Goal: Use online tool/utility: Utilize a website feature to perform a specific function

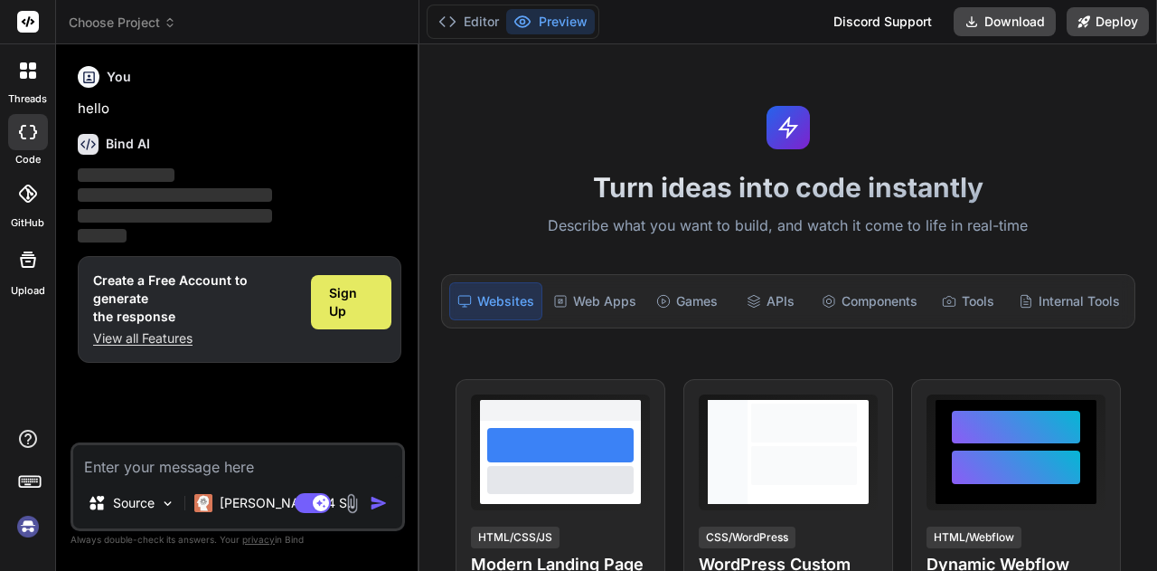
click at [336, 306] on span "Sign Up" at bounding box center [351, 302] width 44 height 36
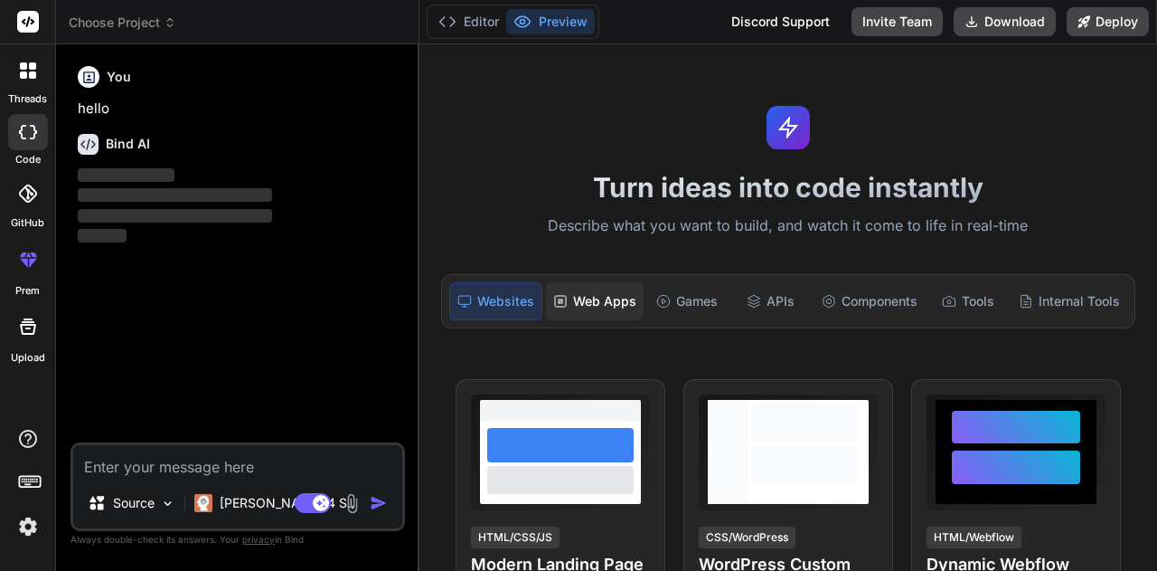
click at [588, 304] on div "Web Apps" at bounding box center [595, 301] width 98 height 38
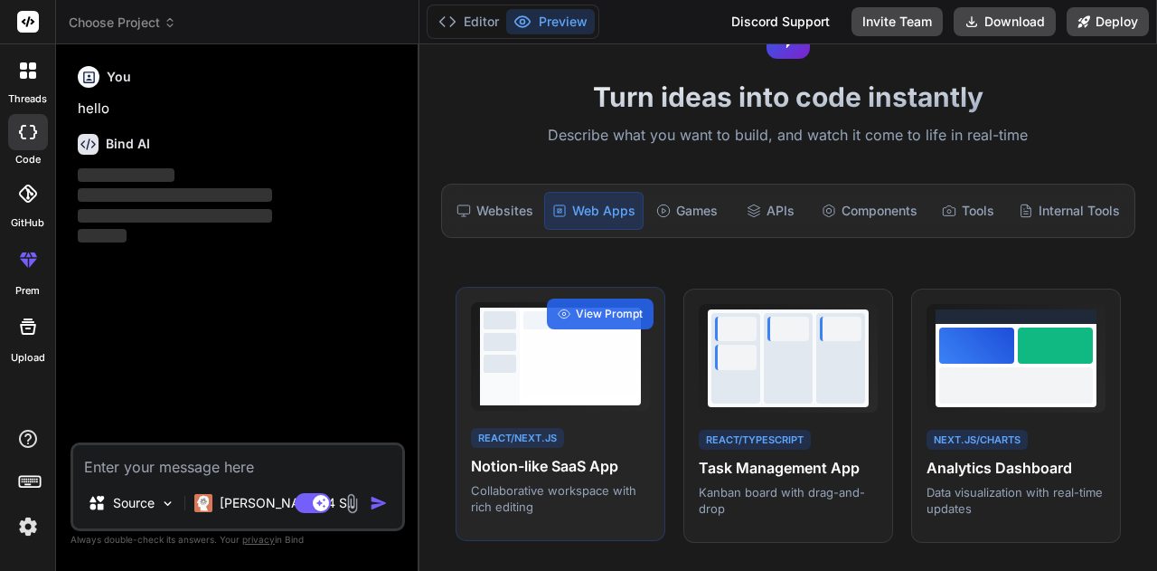
scroll to position [181, 0]
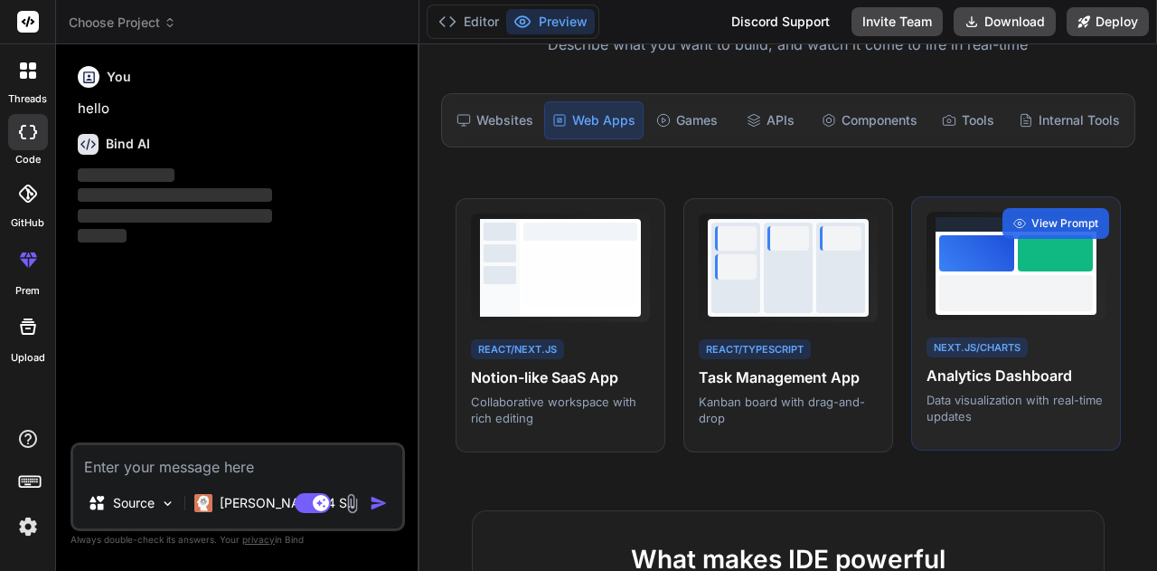
click at [1029, 366] on h4 "Analytics Dashboard" at bounding box center [1016, 375] width 179 height 22
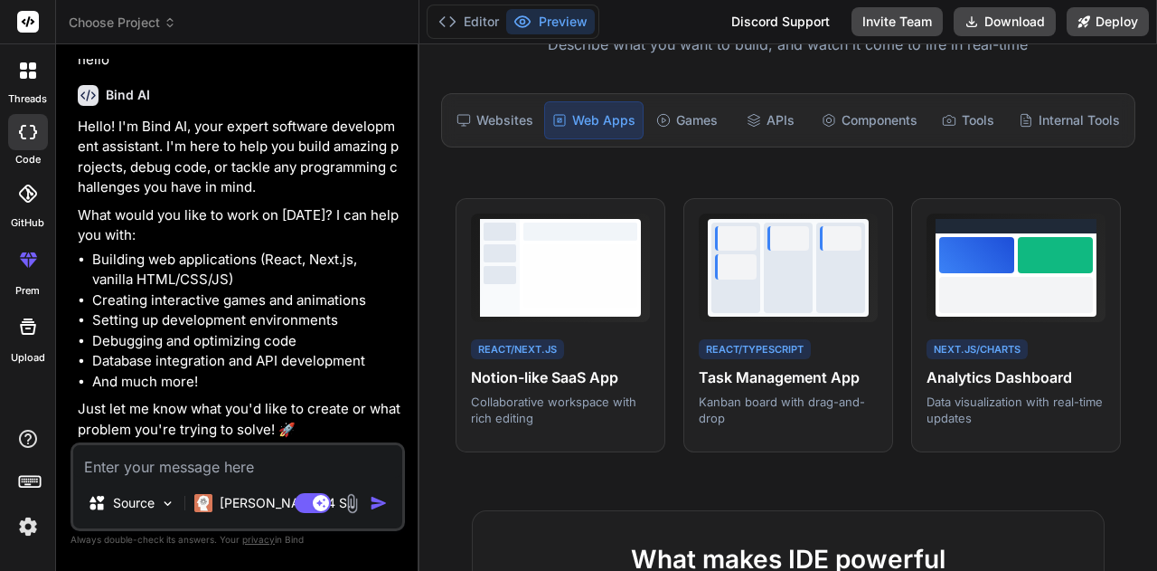
scroll to position [0, 0]
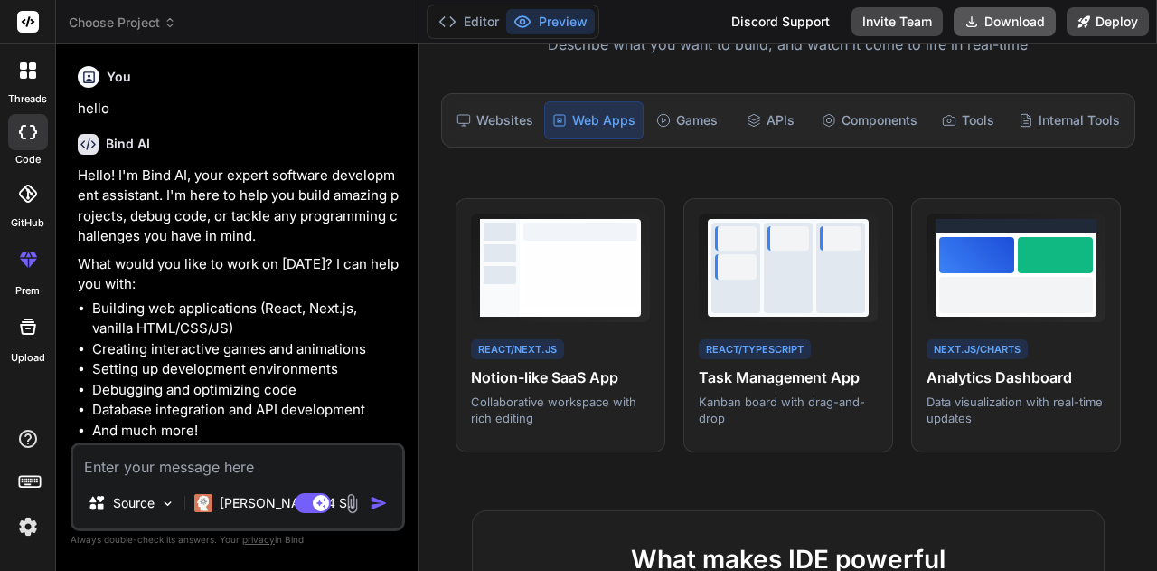
click at [993, 19] on button "Download" at bounding box center [1005, 21] width 102 height 29
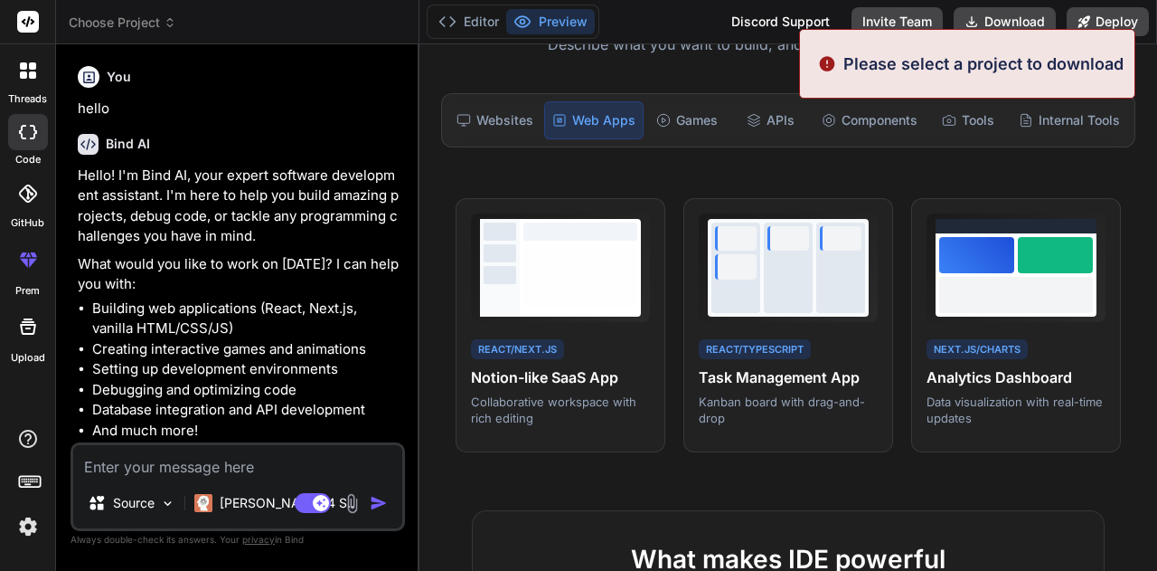
click at [861, 462] on div "Turn ideas into code instantly Describe what you want to build, and watch it co…" at bounding box center [789, 307] width 738 height 526
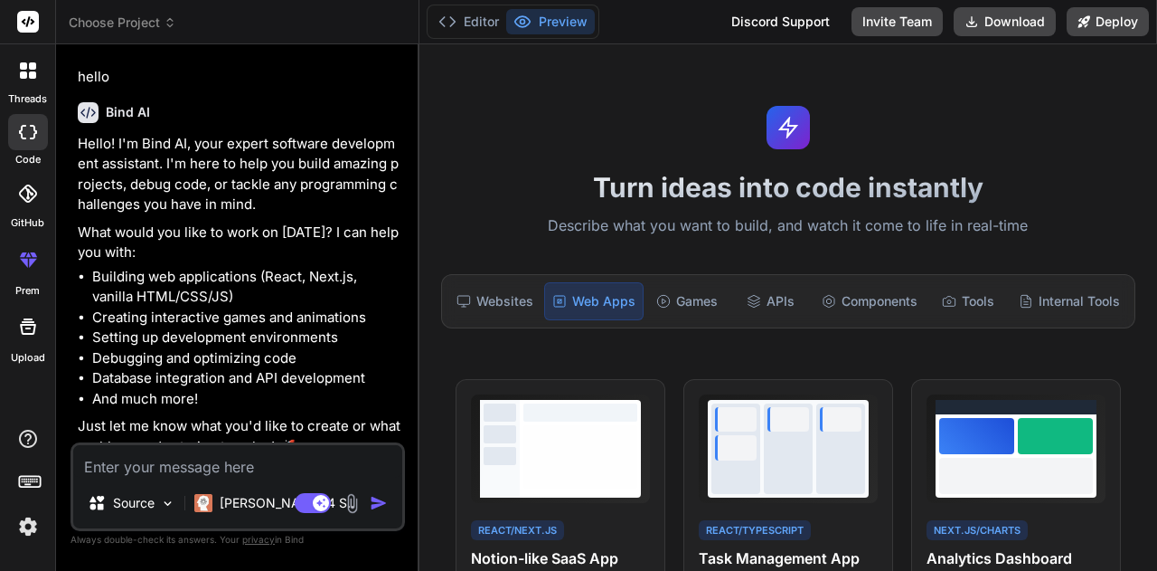
scroll to position [49, 0]
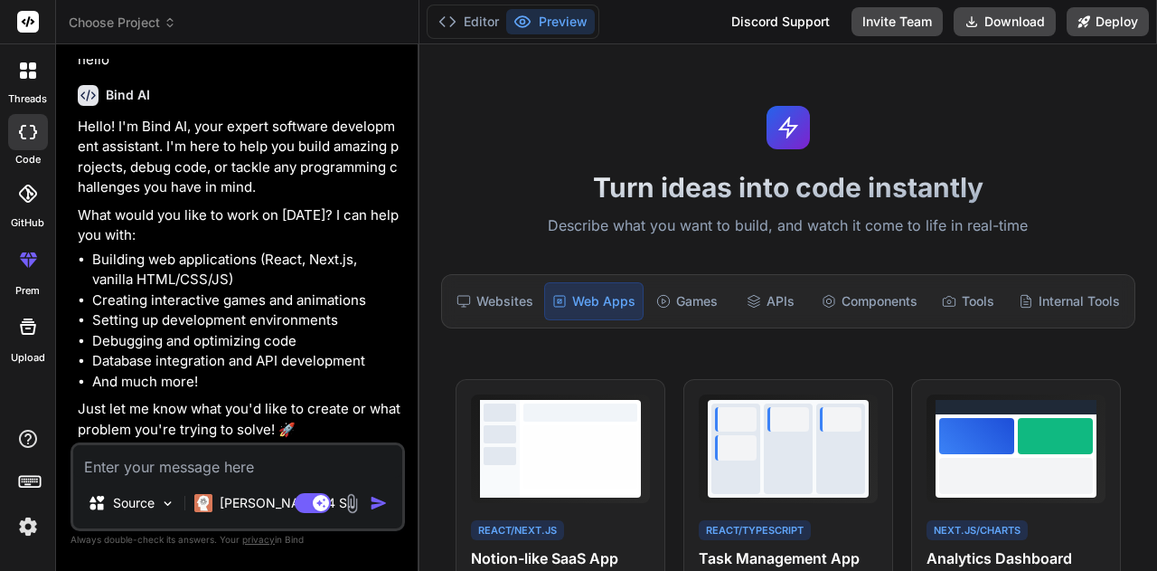
click at [373, 499] on img "button" at bounding box center [379, 503] width 18 height 18
click at [168, 509] on img at bounding box center [167, 503] width 15 height 15
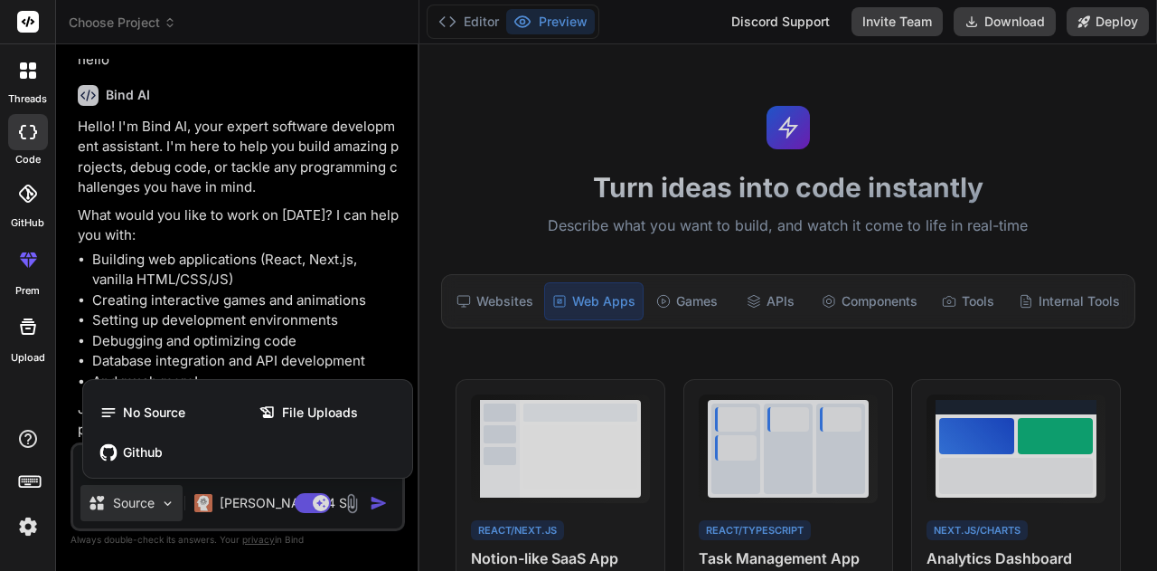
click at [464, 213] on div at bounding box center [578, 285] width 1157 height 571
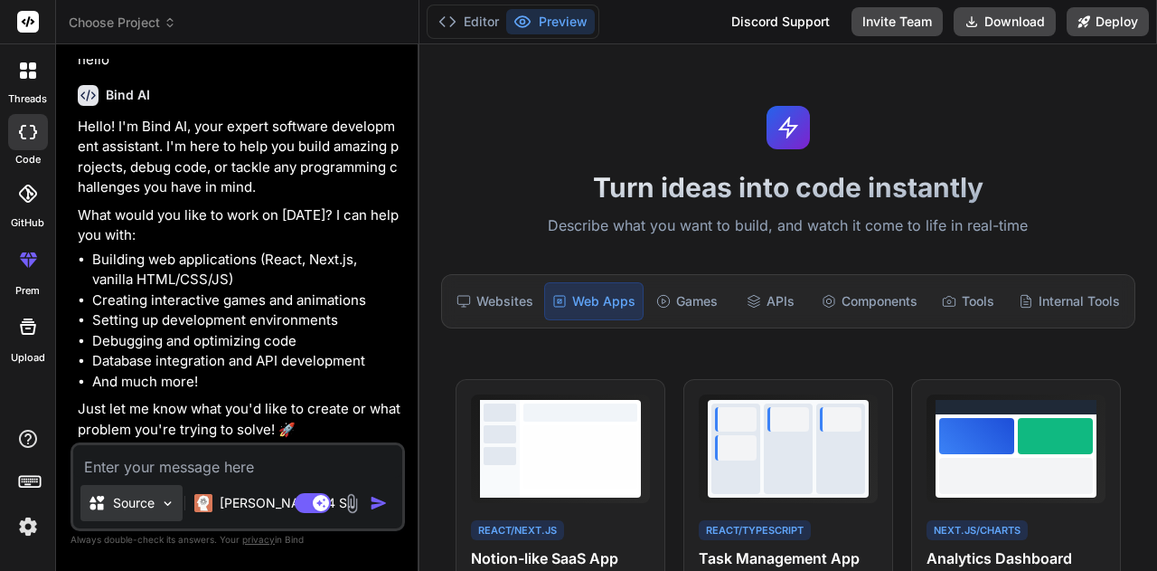
click at [167, 493] on div "Source" at bounding box center [131, 503] width 102 height 36
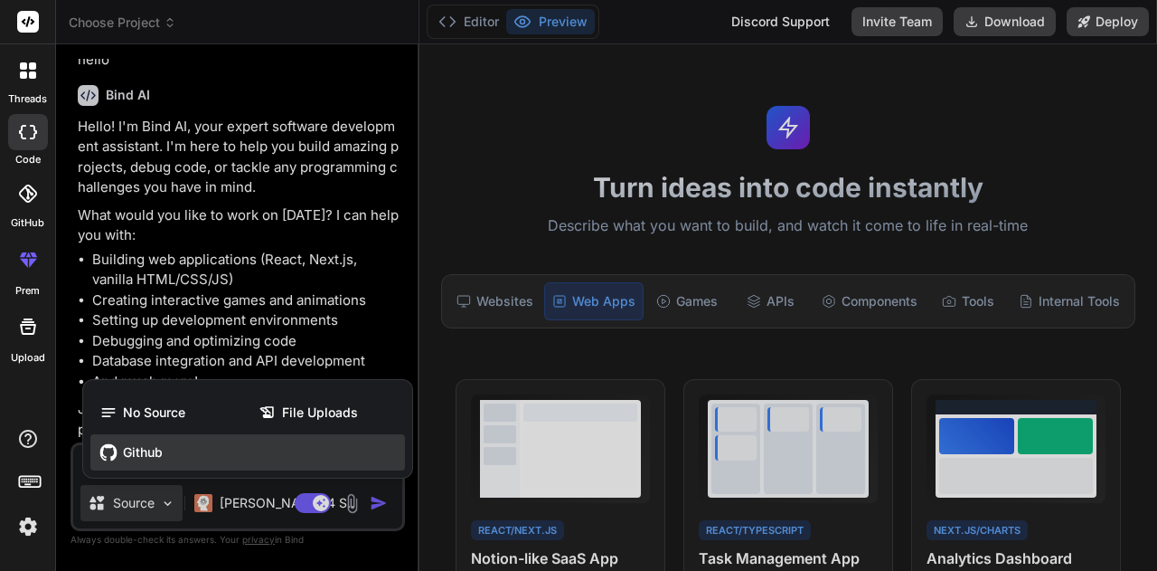
click at [141, 450] on span "Github" at bounding box center [143, 452] width 40 height 18
type textarea "x"
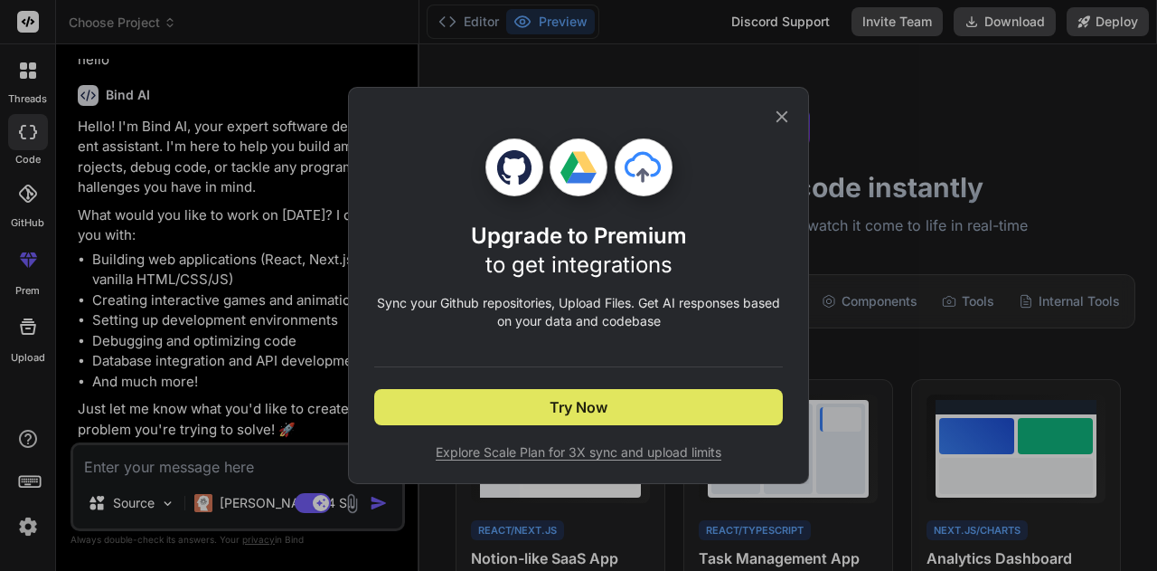
click at [429, 411] on button "Try Now" at bounding box center [578, 407] width 409 height 36
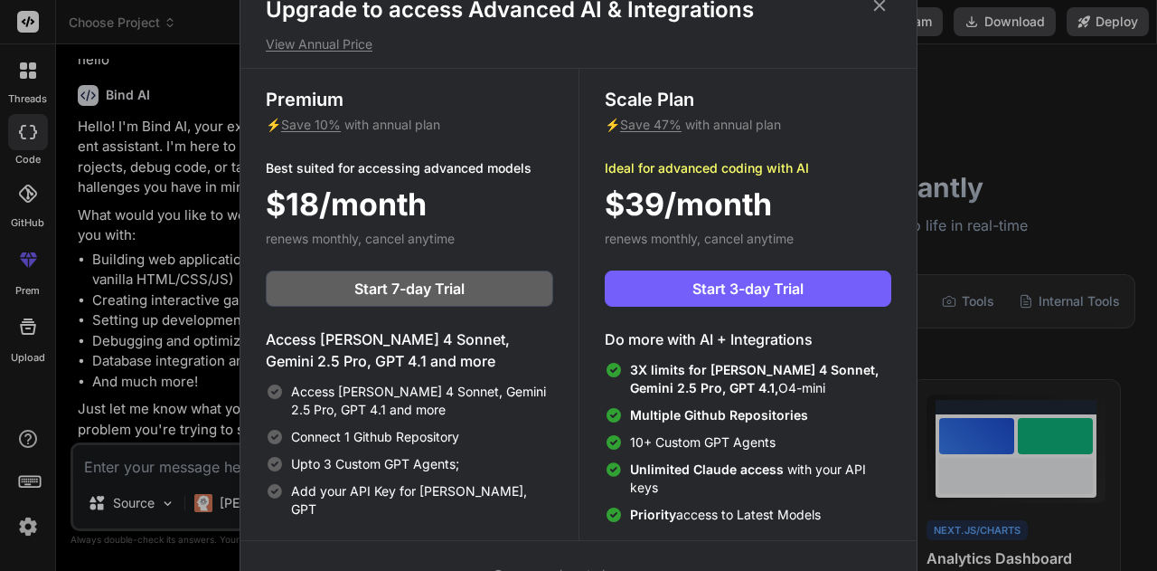
click at [883, 6] on icon at bounding box center [880, 5] width 20 height 20
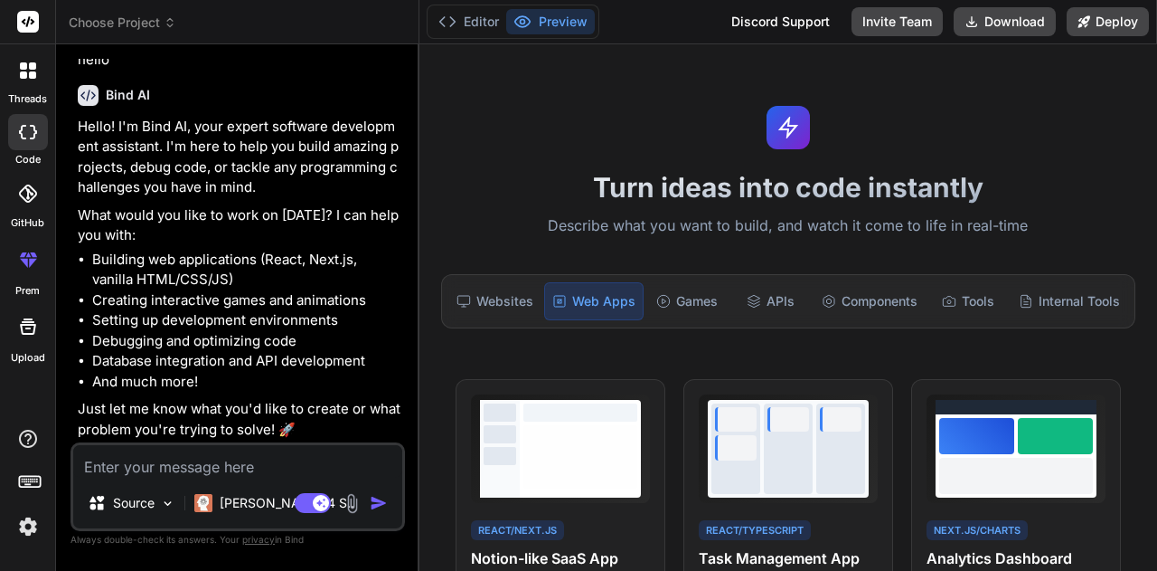
click at [373, 498] on img "button" at bounding box center [379, 503] width 18 height 18
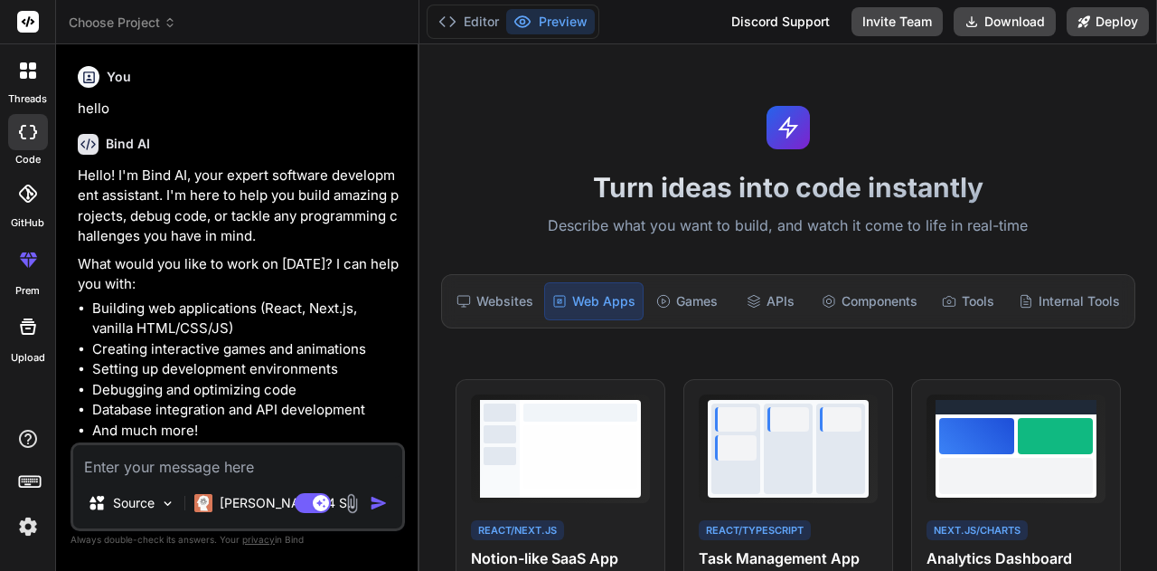
click at [380, 501] on img "button" at bounding box center [379, 503] width 18 height 18
click at [275, 321] on li "Building web applications (React, Next.js, vanilla HTML/CSS/JS)" at bounding box center [246, 318] width 309 height 41
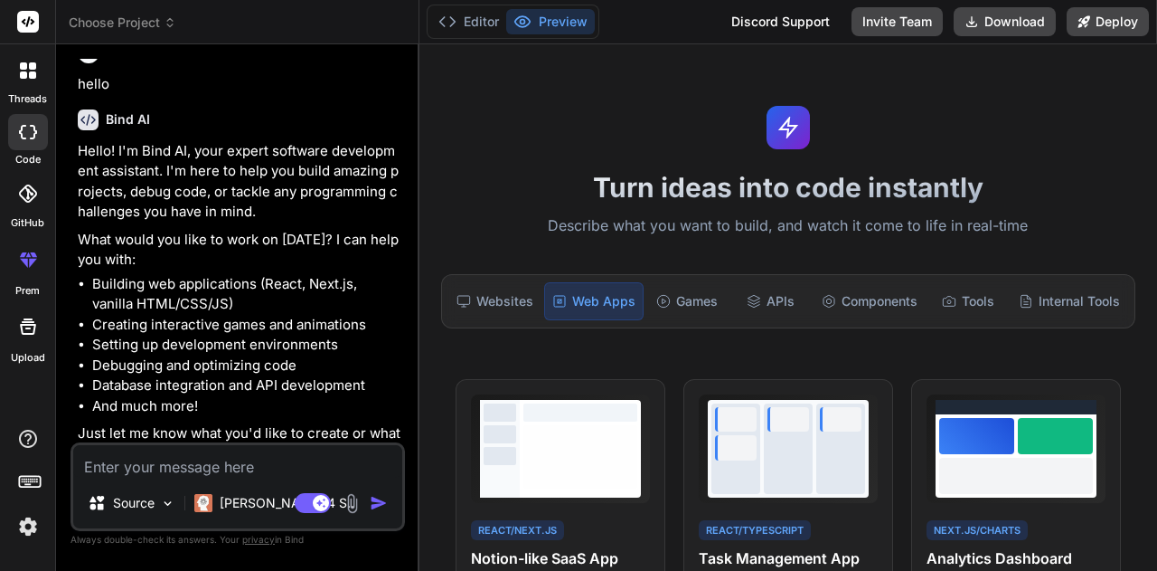
scroll to position [49, 0]
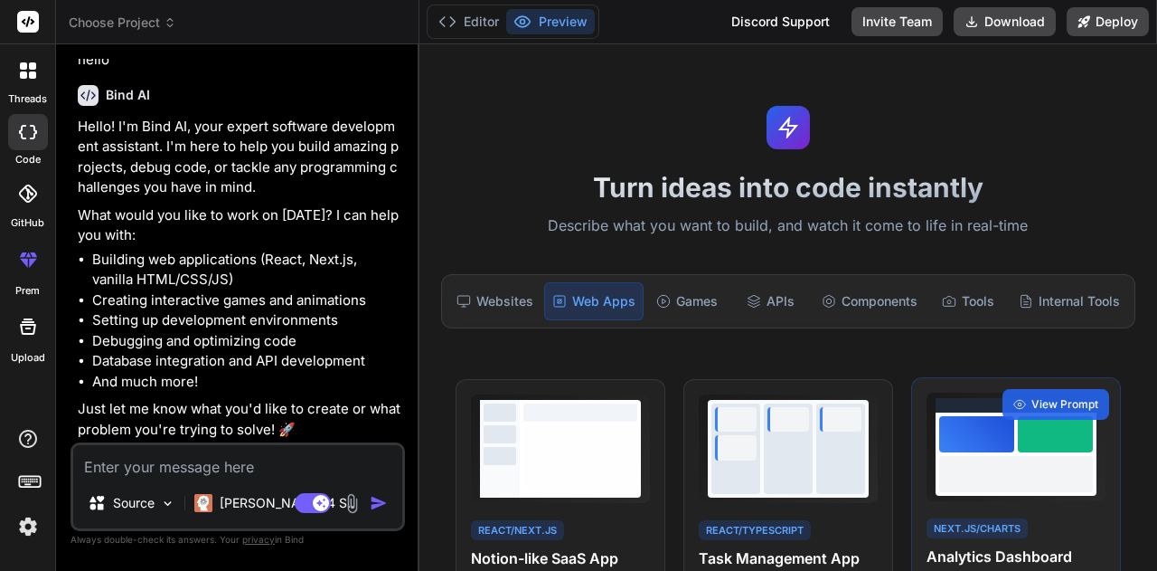
click at [988, 469] on div at bounding box center [1017, 474] width 154 height 36
click at [1032, 400] on span "View Prompt" at bounding box center [1065, 404] width 67 height 16
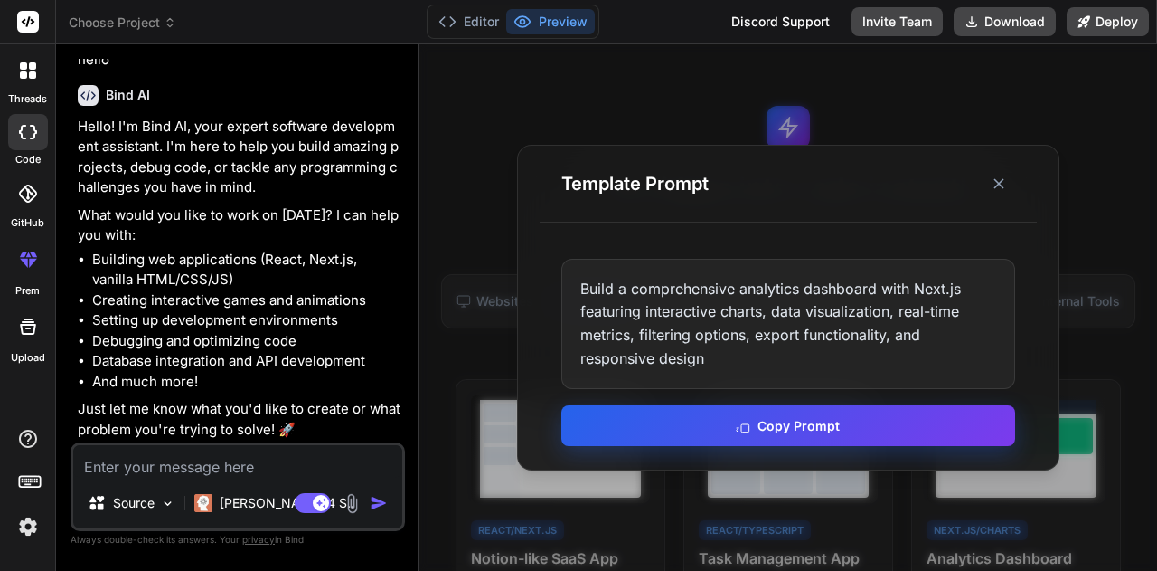
click at [831, 422] on button "Copy Prompt" at bounding box center [789, 425] width 454 height 41
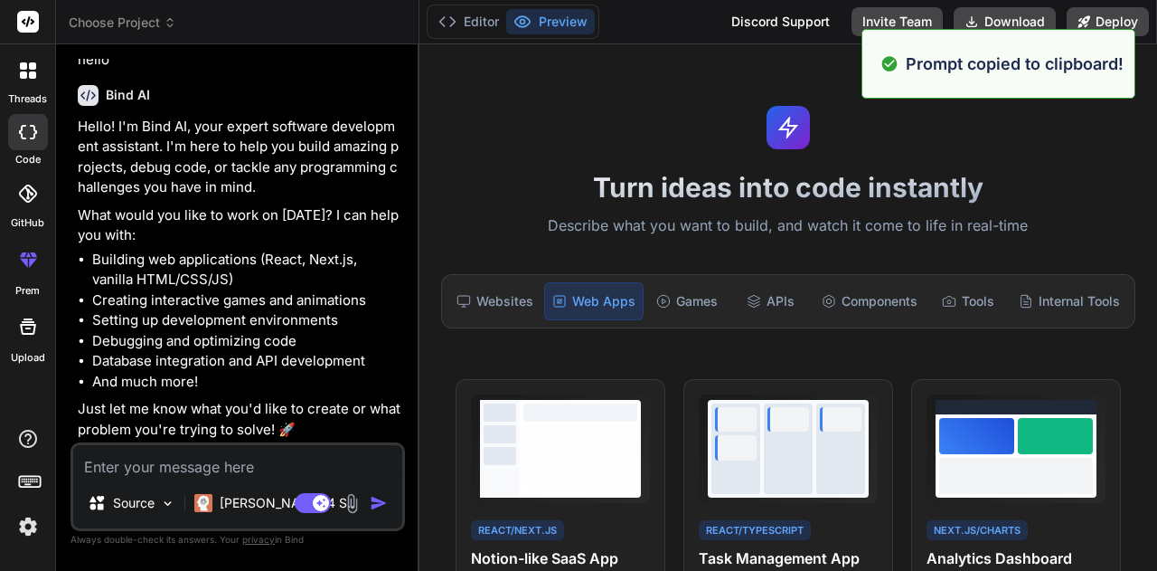
click at [224, 475] on textarea at bounding box center [237, 461] width 329 height 33
paste textarea "Build a comprehensive analytics dashboard with Next.js featuring interactive ch…"
type textarea "Build a comprehensive analytics dashboard with Next.js featuring interactive ch…"
type textarea "x"
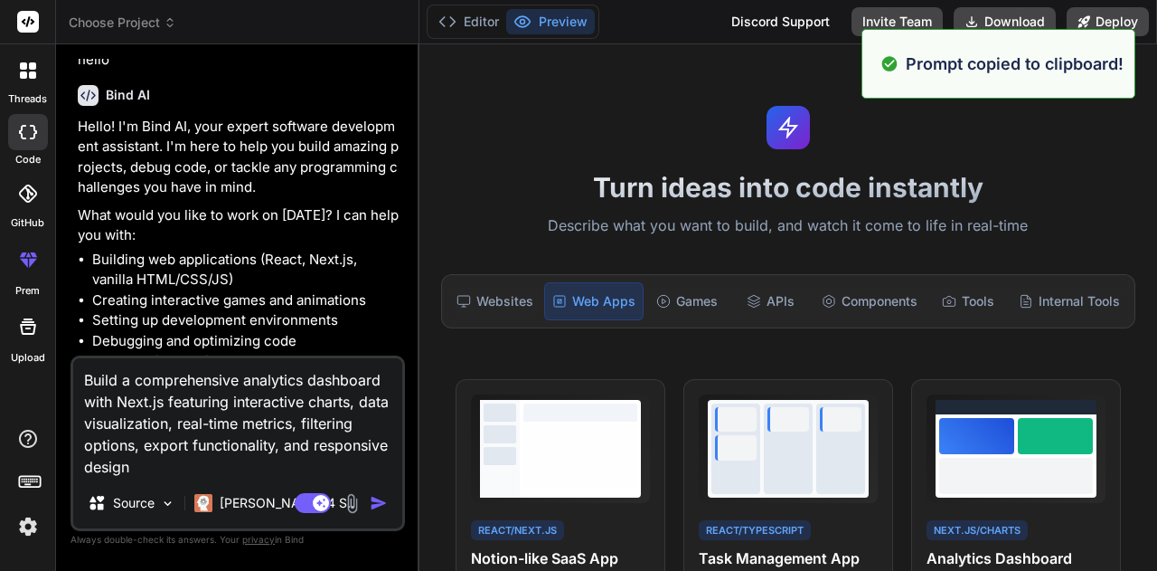
type textarea "Build a comprehensive analytics dashboard with Next.js featuring interactive ch…"
type textarea "x"
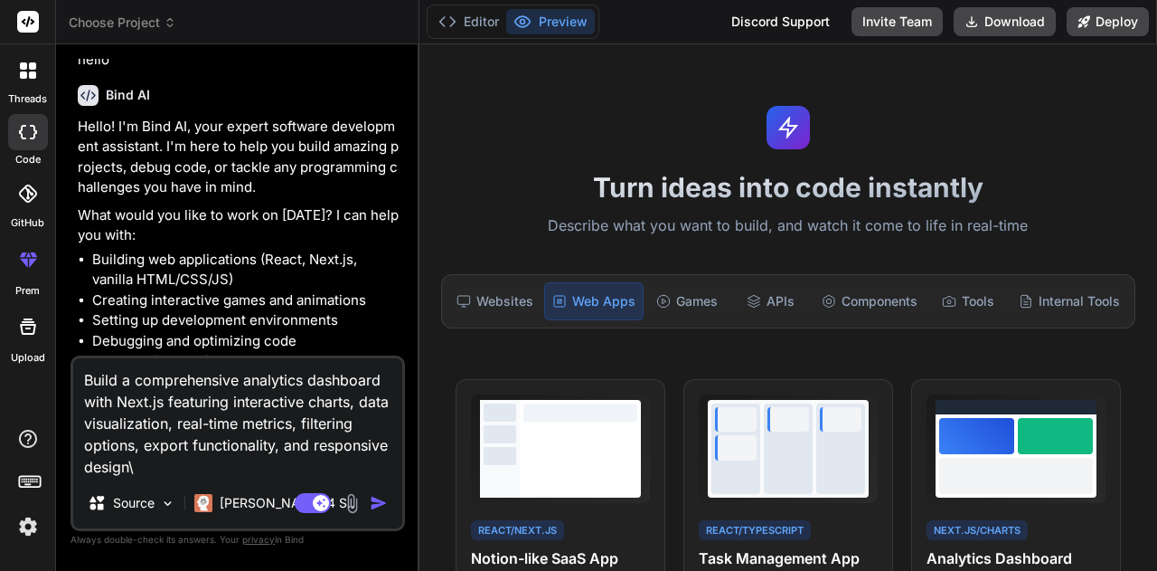
type textarea "Build a comprehensive analytics dashboard with Next.js featuring interactive ch…"
type textarea "x"
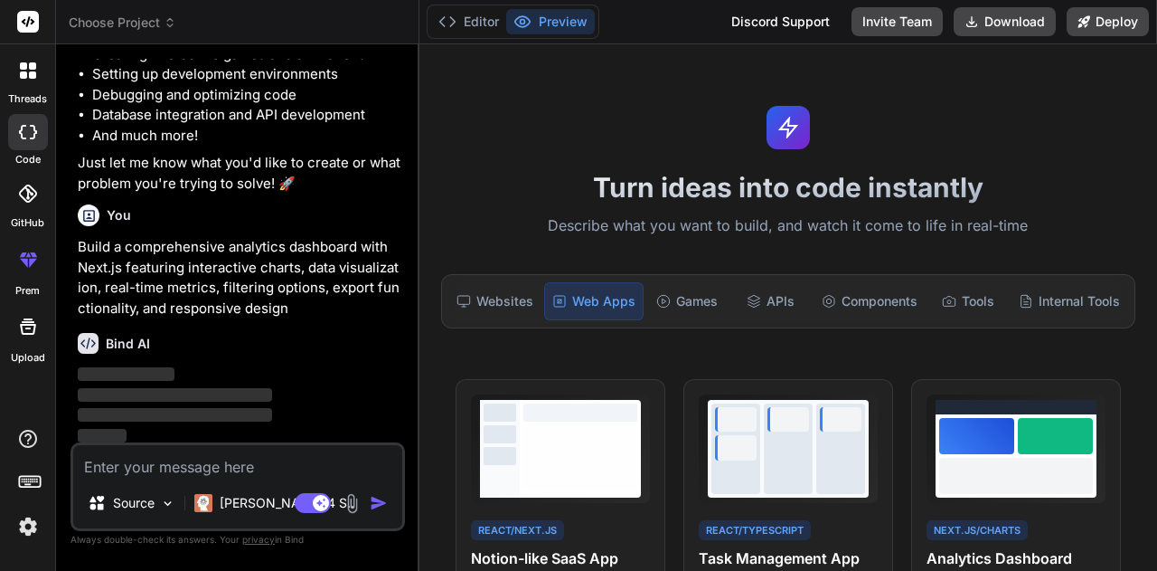
scroll to position [297, 0]
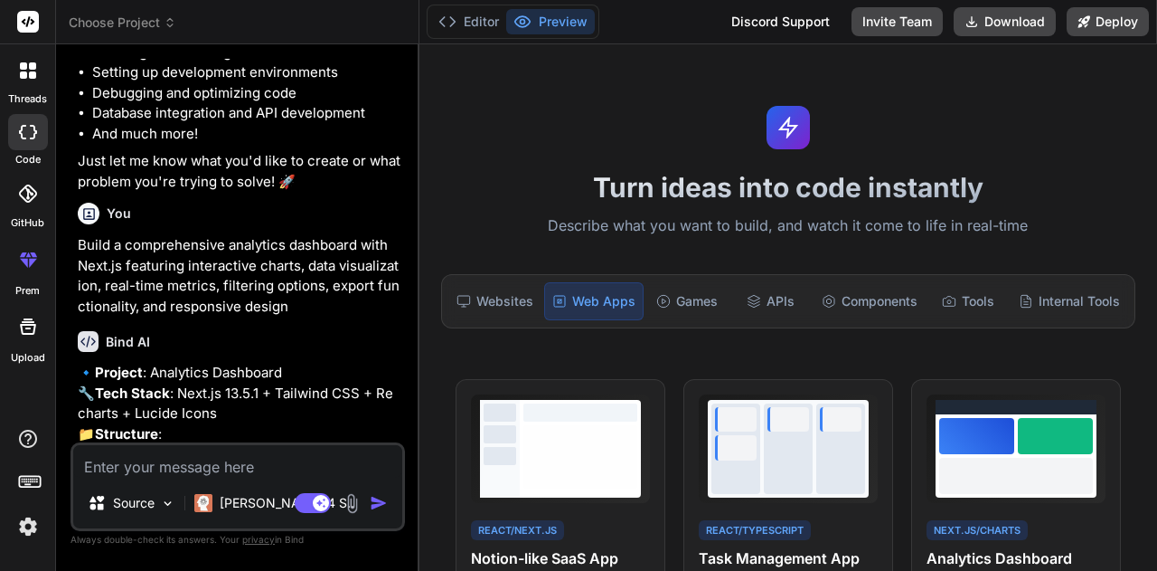
type textarea "x"
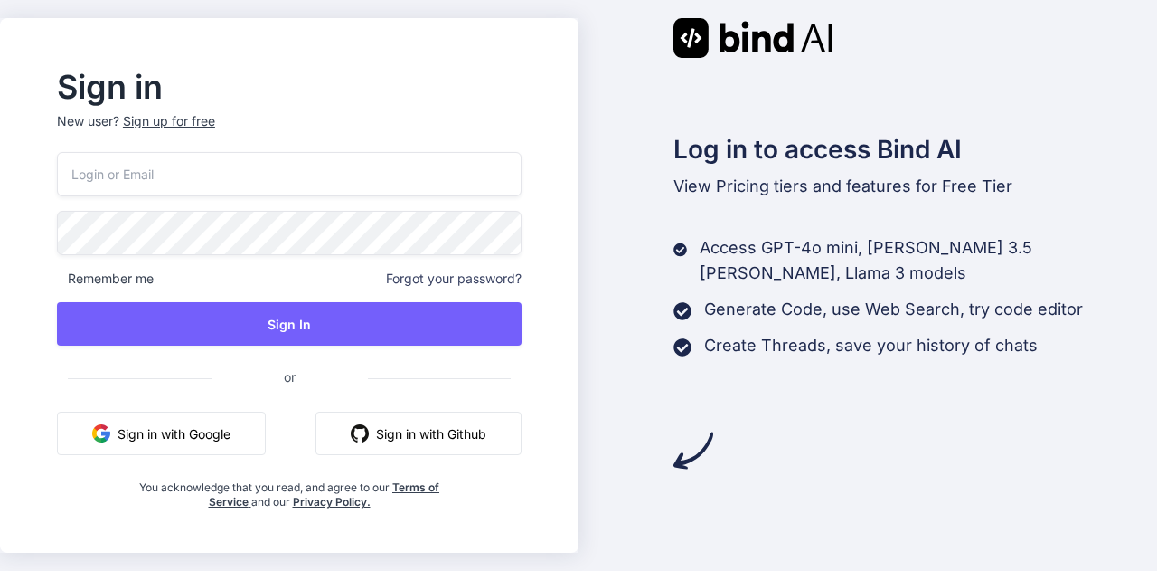
click at [248, 423] on button "Sign in with Google" at bounding box center [161, 432] width 209 height 43
click at [989, 377] on div "Log in to access Bind AI View Pricing tiers and features for Free Tier Access G…" at bounding box center [868, 244] width 579 height 452
